Goal: Task Accomplishment & Management: Use online tool/utility

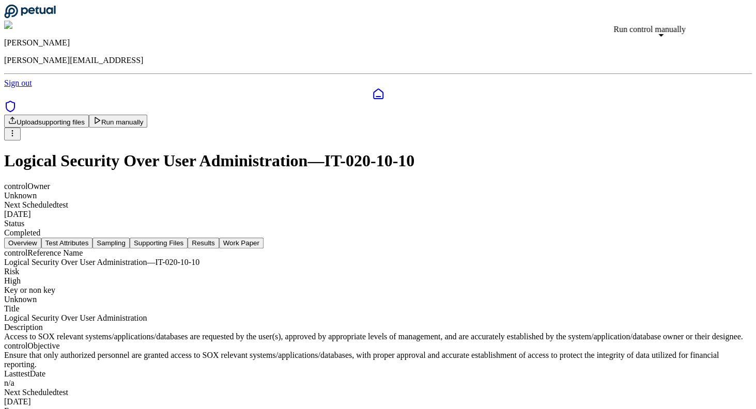
click at [148, 115] on button "Run manually" at bounding box center [118, 121] width 59 height 13
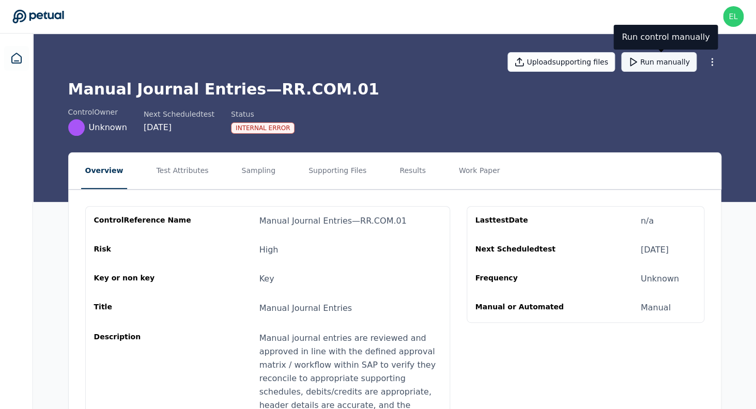
click at [667, 66] on button "Run manually" at bounding box center [658, 62] width 75 height 20
click at [662, 55] on button "Run manually" at bounding box center [658, 62] width 75 height 20
